Goal: Information Seeking & Learning: Learn about a topic

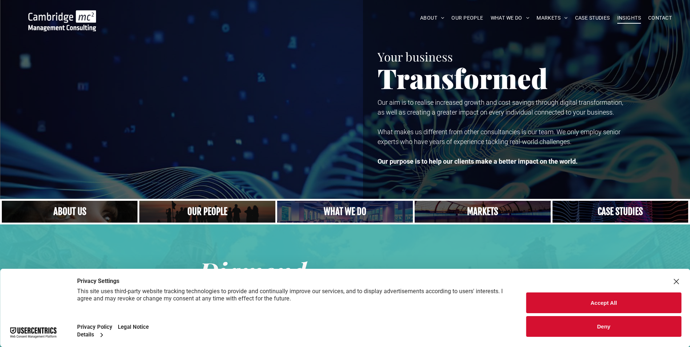
click at [627, 19] on span "INSIGHTS" at bounding box center [630, 17] width 24 height 11
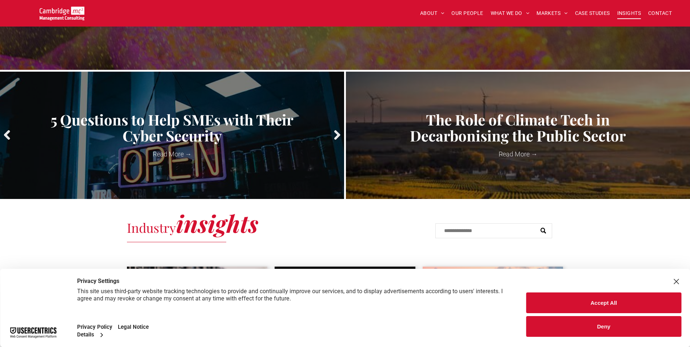
scroll to position [218, 0]
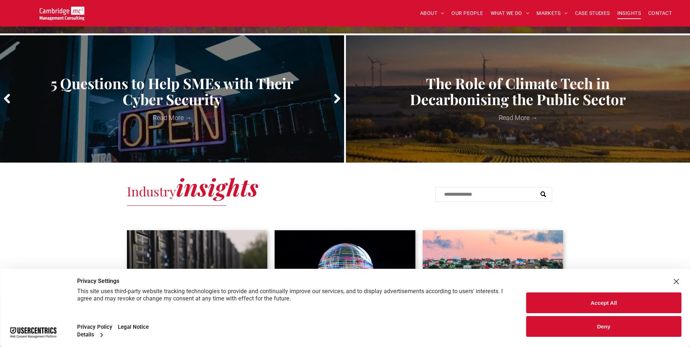
click at [254, 83] on link "5 Questions to Help SMEs with Their Cyber Security" at bounding box center [171, 91] width 333 height 32
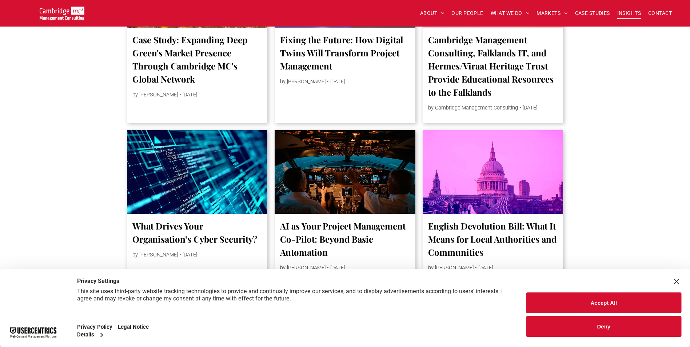
scroll to position [546, 0]
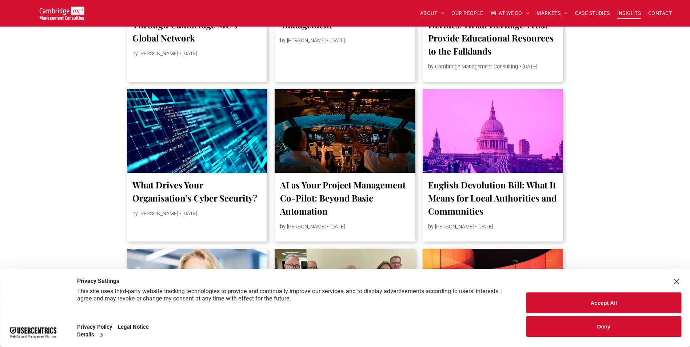
click at [159, 191] on link "What Drives Your Organisation’s Cyber Security?" at bounding box center [197, 191] width 130 height 26
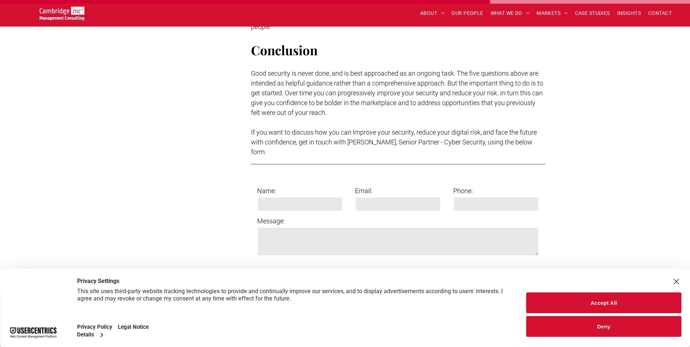
scroll to position [2402, 0]
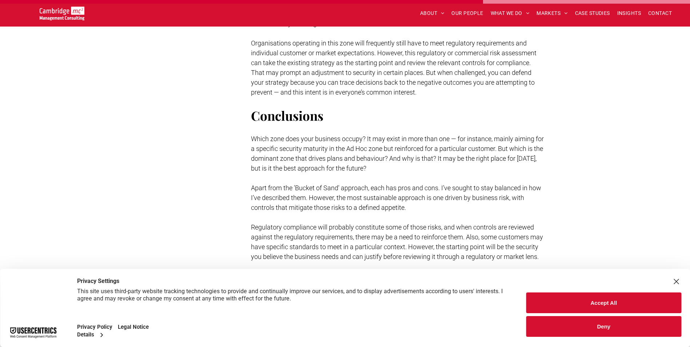
scroll to position [2402, 0]
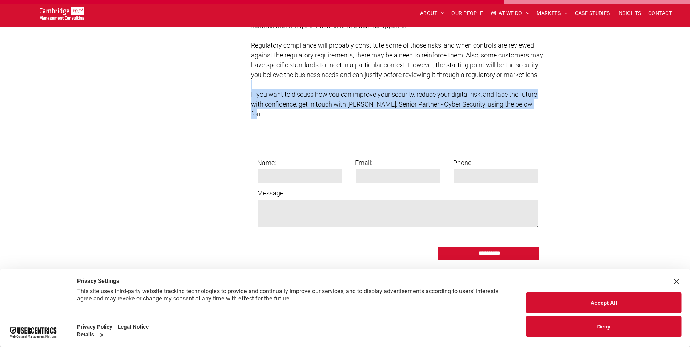
drag, startPoint x: 544, startPoint y: 117, endPoint x: 439, endPoint y: 81, distance: 111.5
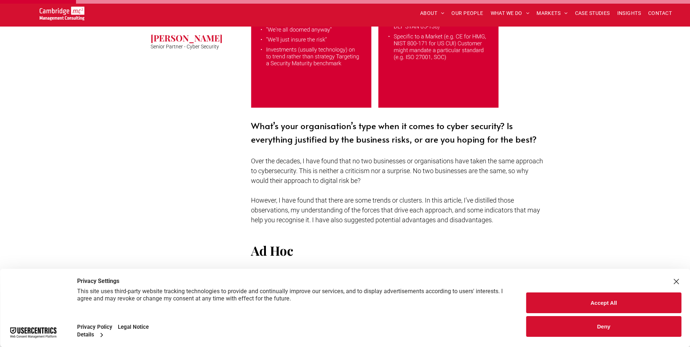
scroll to position [364, 0]
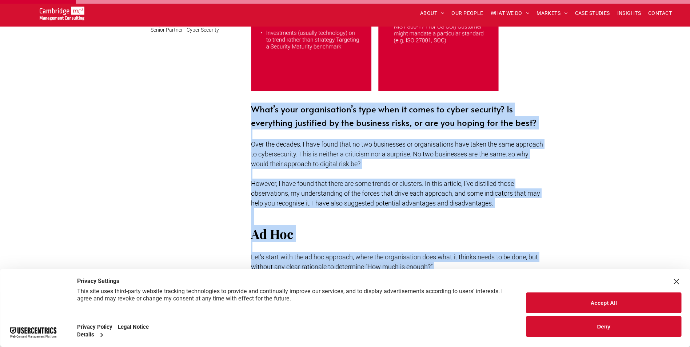
click at [251, 110] on span "What’s your organisation’s type when it comes to cyber security? Is everything …" at bounding box center [394, 115] width 286 height 25
copy div "Lore’i dolo sitametconse’a elit sedd ei tempo in utlab etdolore? Ma aliquaenim …"
click at [378, 128] on span "What’s your organisation’s type when it comes to cyber security? Is everything …" at bounding box center [394, 115] width 286 height 25
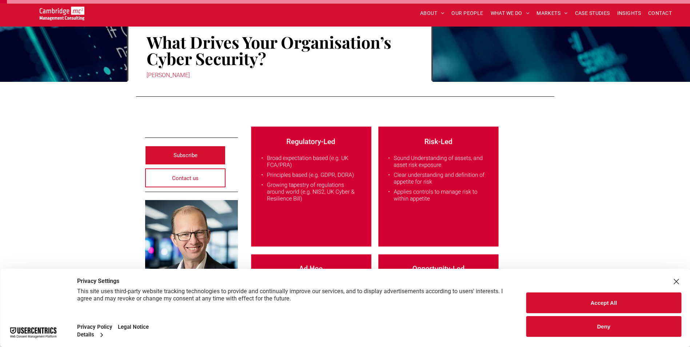
scroll to position [109, 0]
